Goal: Check status

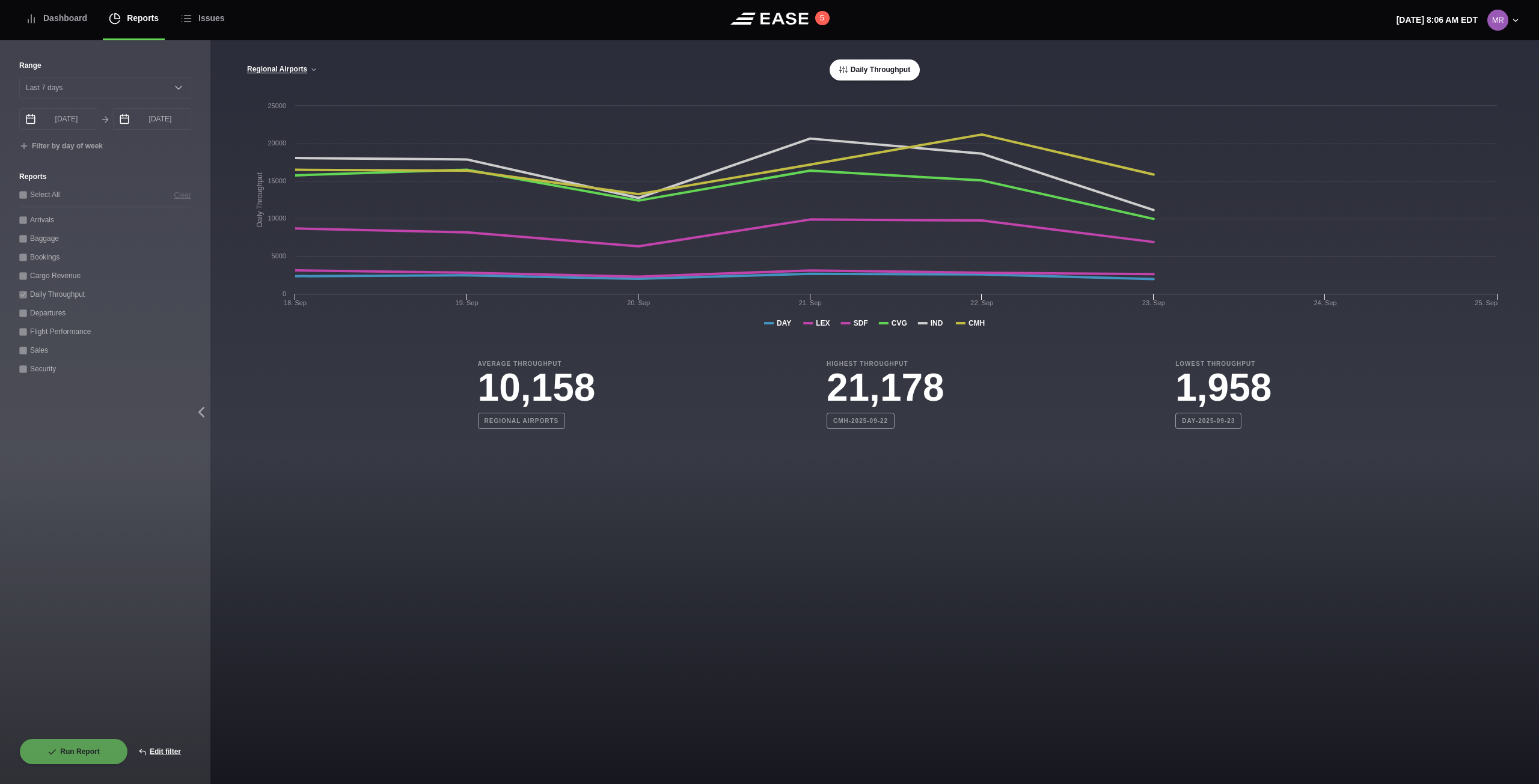
select select "7"
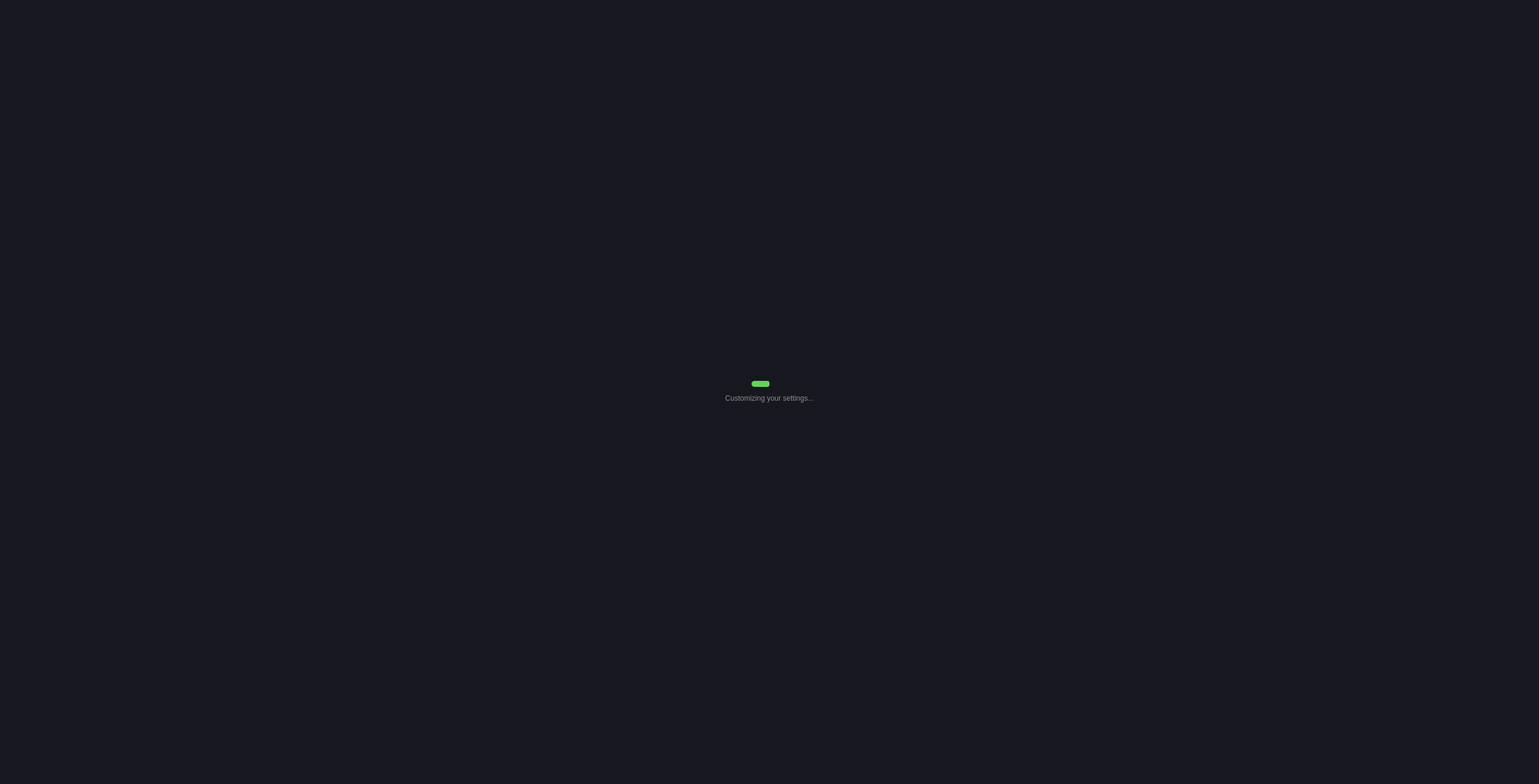
select select "7"
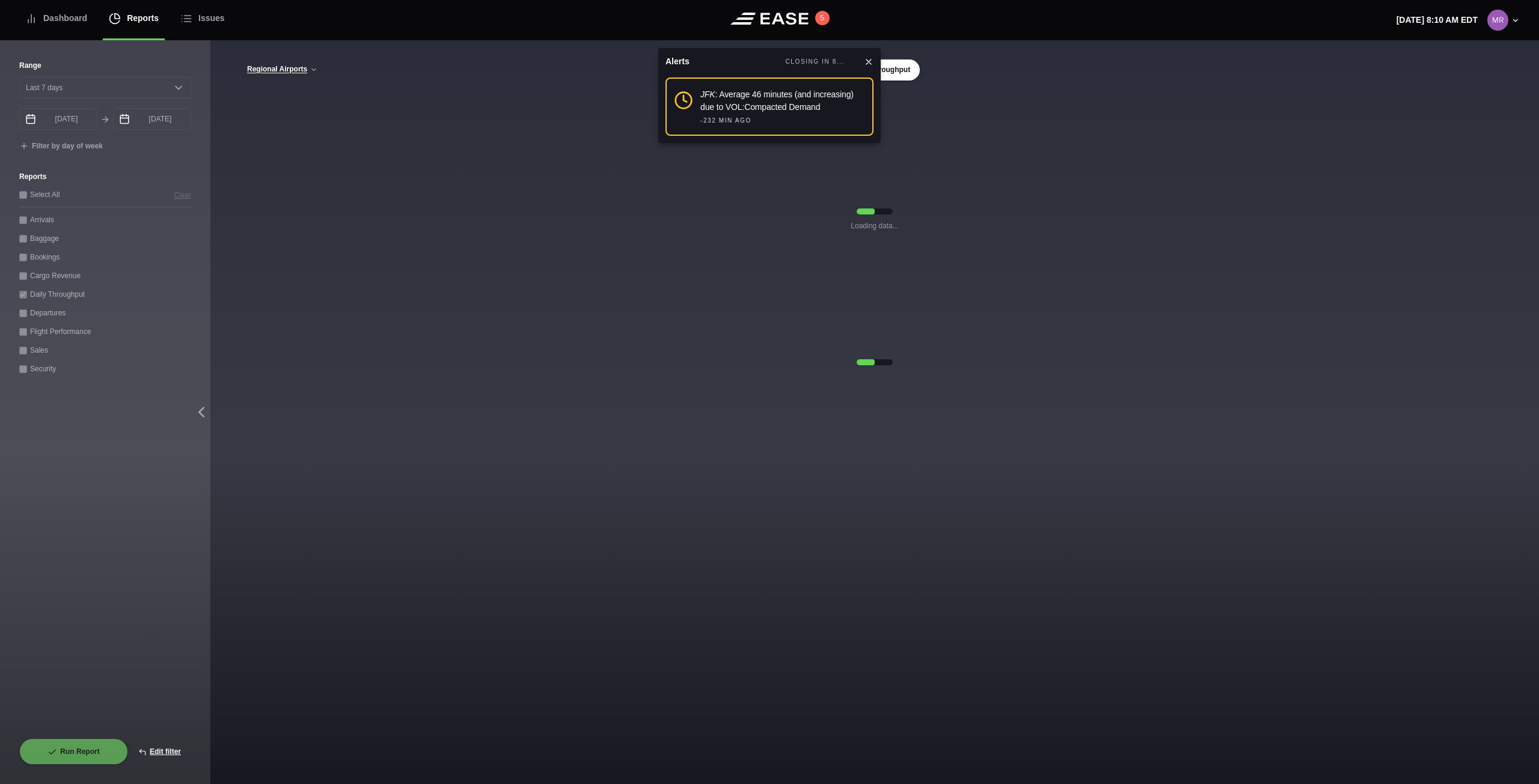
click at [869, 62] on icon at bounding box center [868, 62] width 5 height 5
